Goal: Information Seeking & Learning: Learn about a topic

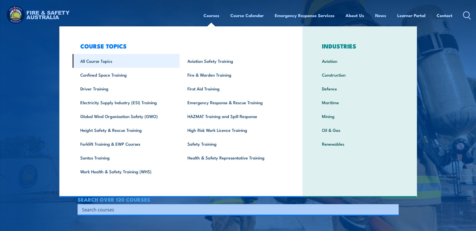
click at [96, 63] on link "All Course Topics" at bounding box center [126, 61] width 107 height 14
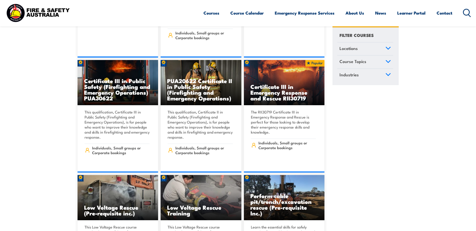
scroll to position [1179, 0]
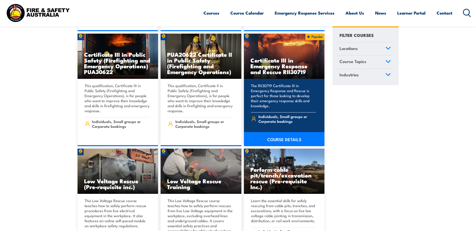
click at [278, 132] on link "COURSE DETAILS" at bounding box center [284, 139] width 81 height 14
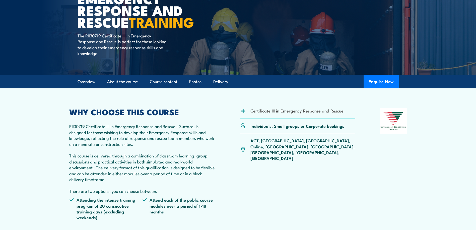
scroll to position [75, 0]
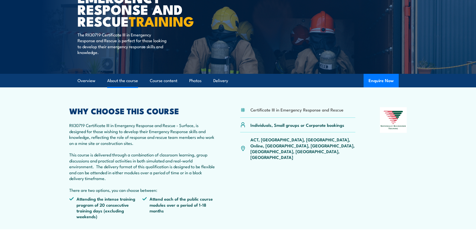
click at [123, 84] on link "About the course" at bounding box center [122, 80] width 31 height 13
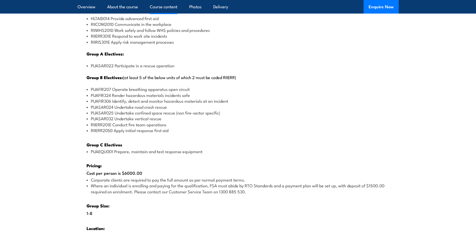
scroll to position [772, 0]
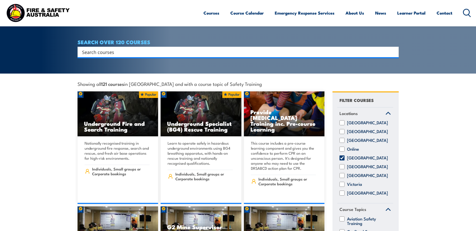
scroll to position [25, 0]
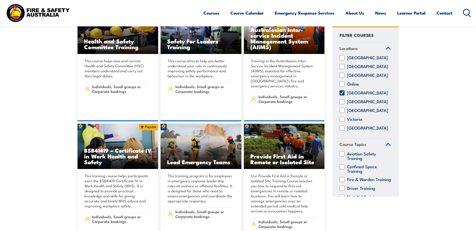
scroll to position [2359, 0]
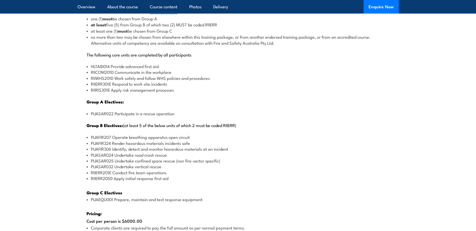
scroll to position [580, 0]
